Goal: Check status: Check status

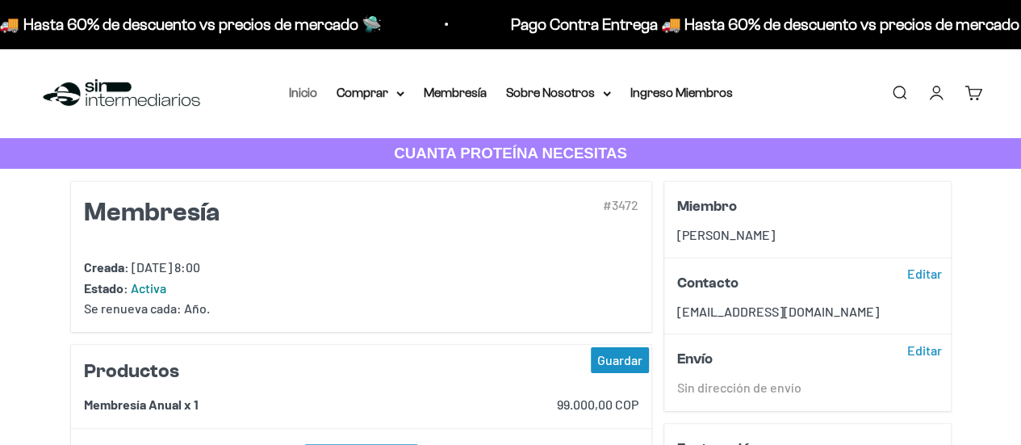
click at [297, 90] on link "Inicio" at bounding box center [303, 93] width 28 height 14
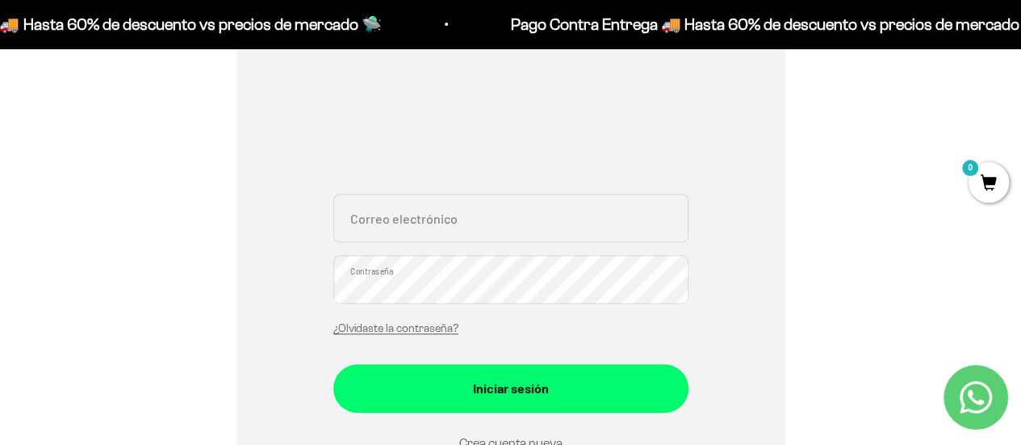
scroll to position [323, 0]
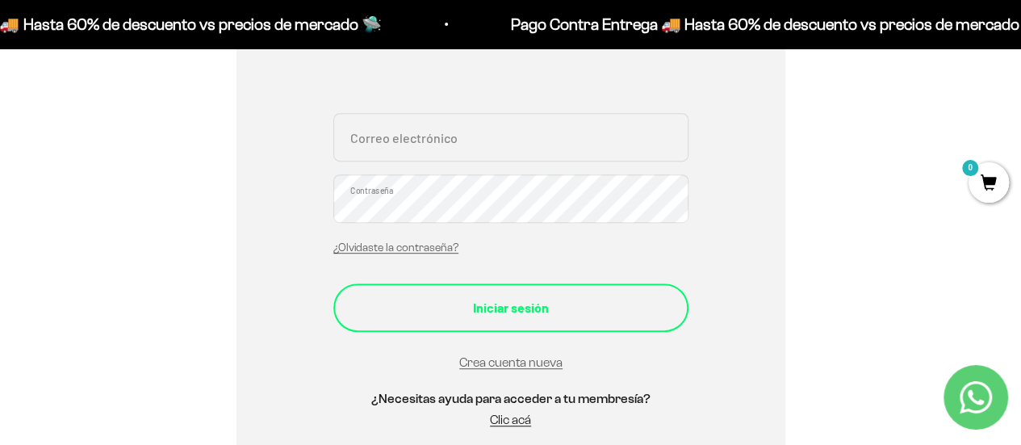
type input "[EMAIL_ADDRESS][DOMAIN_NAME]"
click at [541, 301] on div "Iniciar sesión" at bounding box center [510, 307] width 290 height 21
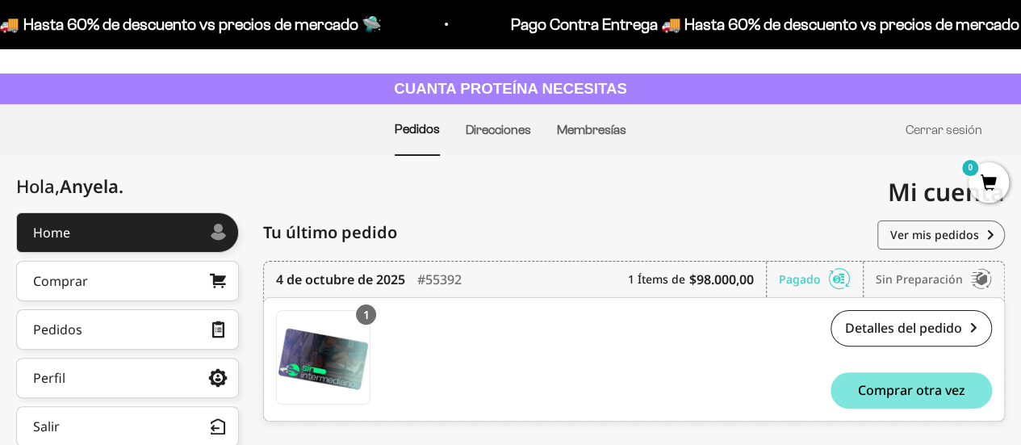
scroll to position [161, 0]
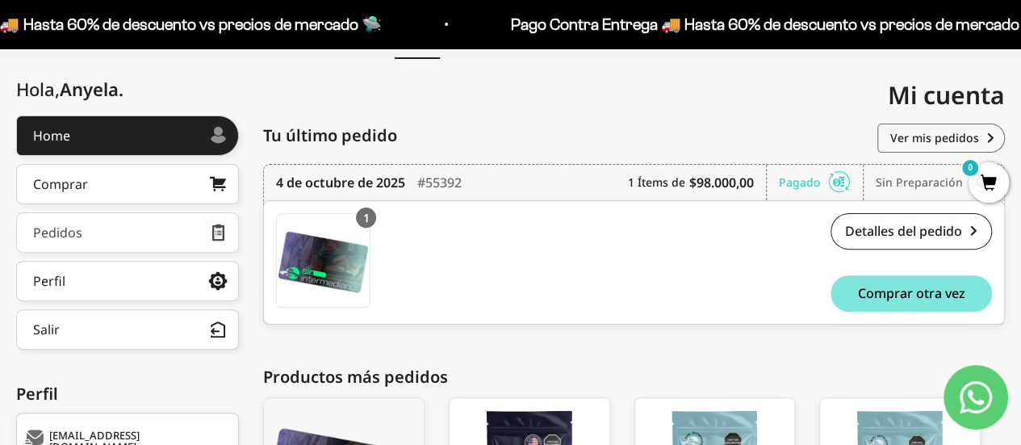
click at [79, 230] on div "Pedidos" at bounding box center [57, 232] width 49 height 13
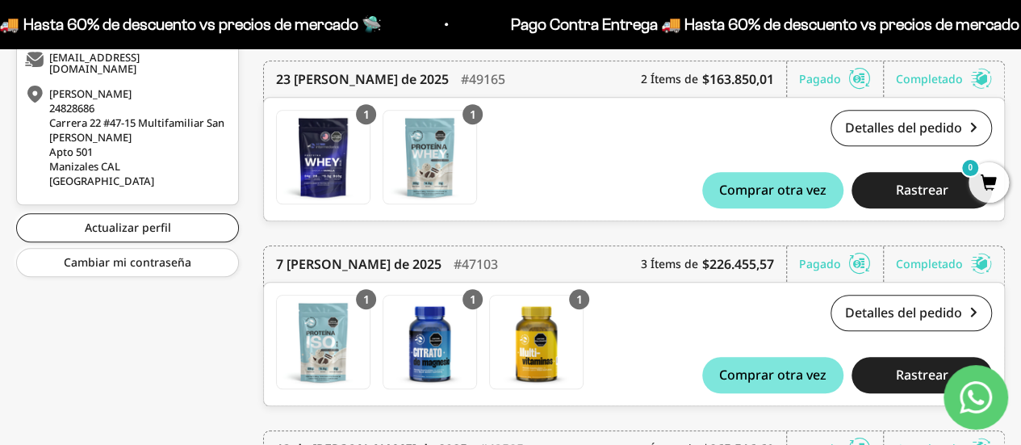
scroll to position [565, 0]
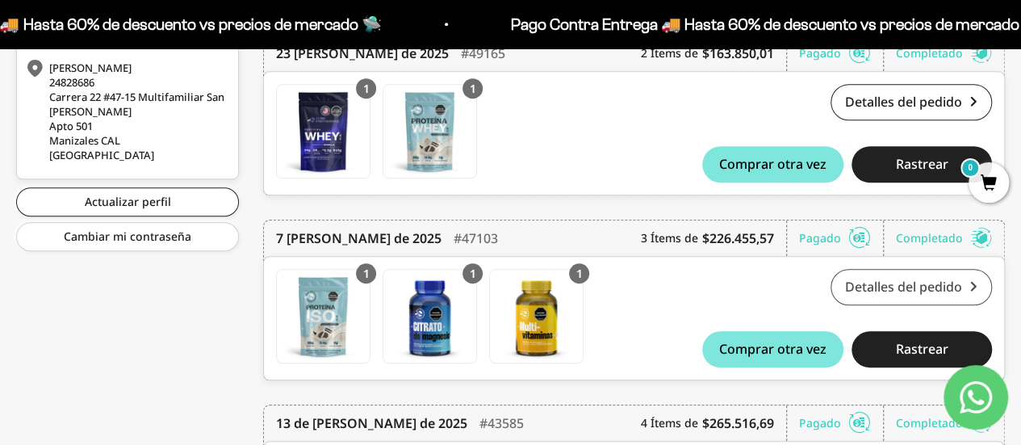
click at [889, 285] on link "Detalles del pedido" at bounding box center [910, 287] width 161 height 36
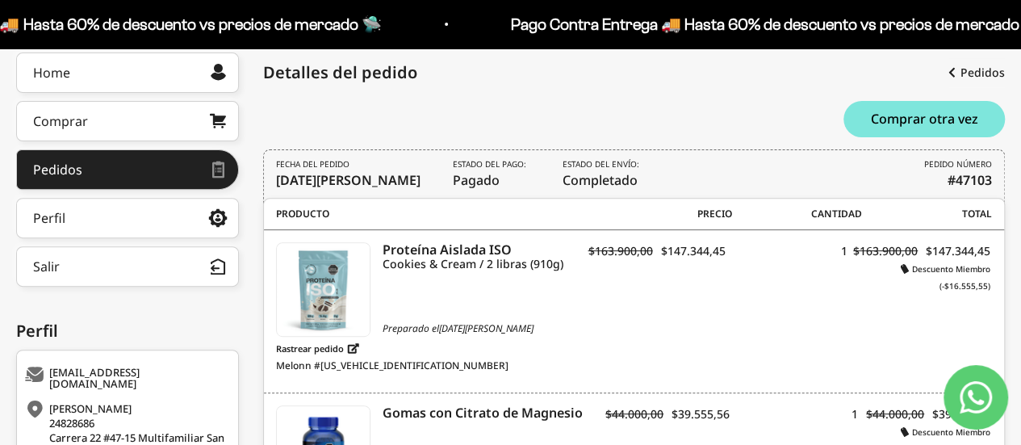
scroll to position [190, 0]
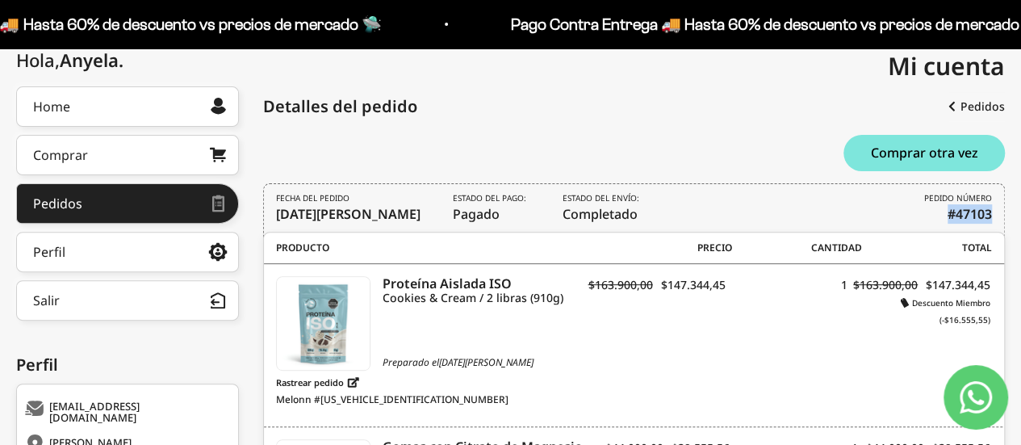
drag, startPoint x: 949, startPoint y: 214, endPoint x: 1032, endPoint y: 214, distance: 83.1
copy b "#47103"
click at [978, 399] on icon "Contact us on WhatsApp" at bounding box center [975, 397] width 32 height 32
click at [972, 396] on icon "Contact us on WhatsApp" at bounding box center [975, 397] width 32 height 32
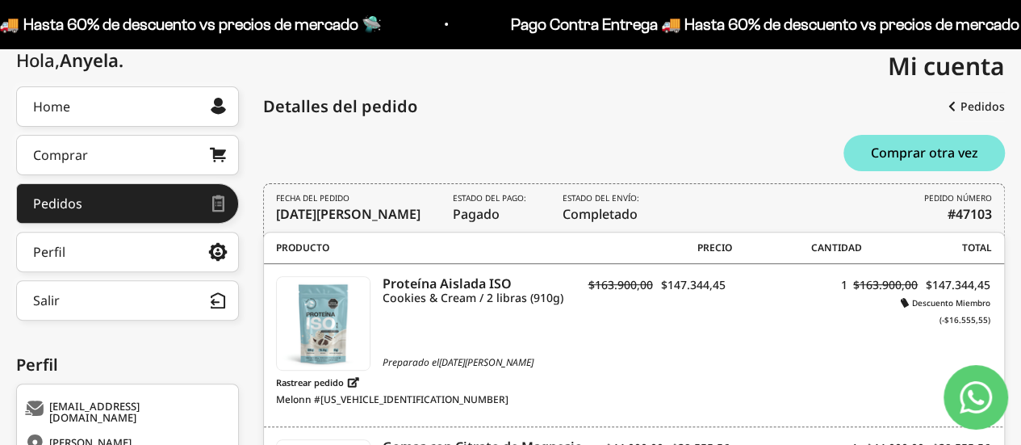
click at [875, 191] on div "FECHA DEL PEDIDO [DATE][PERSON_NAME] Estado del pago: Pagado Estado del envío: …" at bounding box center [633, 210] width 741 height 55
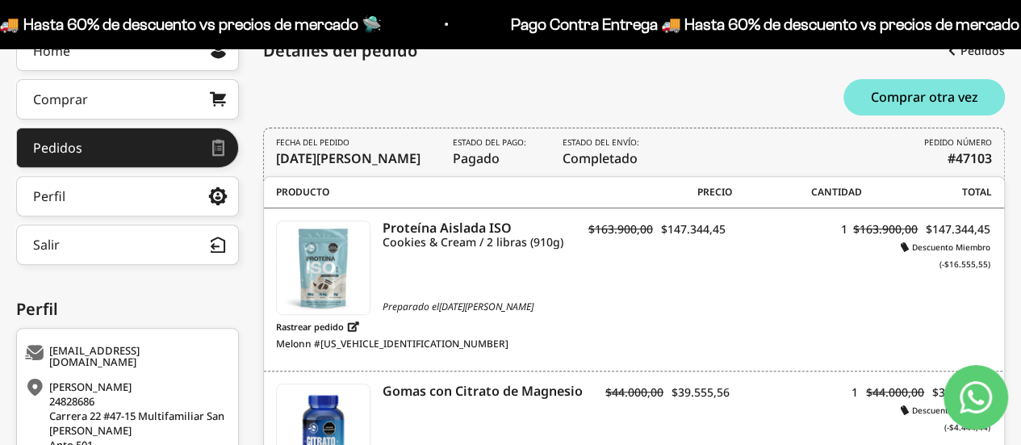
scroll to position [271, 0]
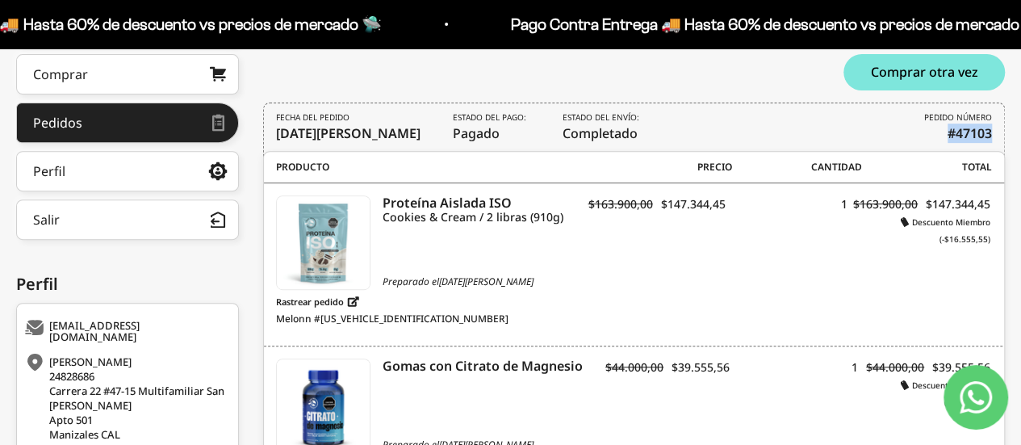
drag, startPoint x: 950, startPoint y: 133, endPoint x: 1001, endPoint y: 132, distance: 51.6
click at [1001, 132] on div "FECHA DEL PEDIDO [DATE][PERSON_NAME] Estado del pago: Pagado Estado del envío: …" at bounding box center [633, 129] width 741 height 55
copy b "#47103"
